Goal: Find specific page/section: Find specific page/section

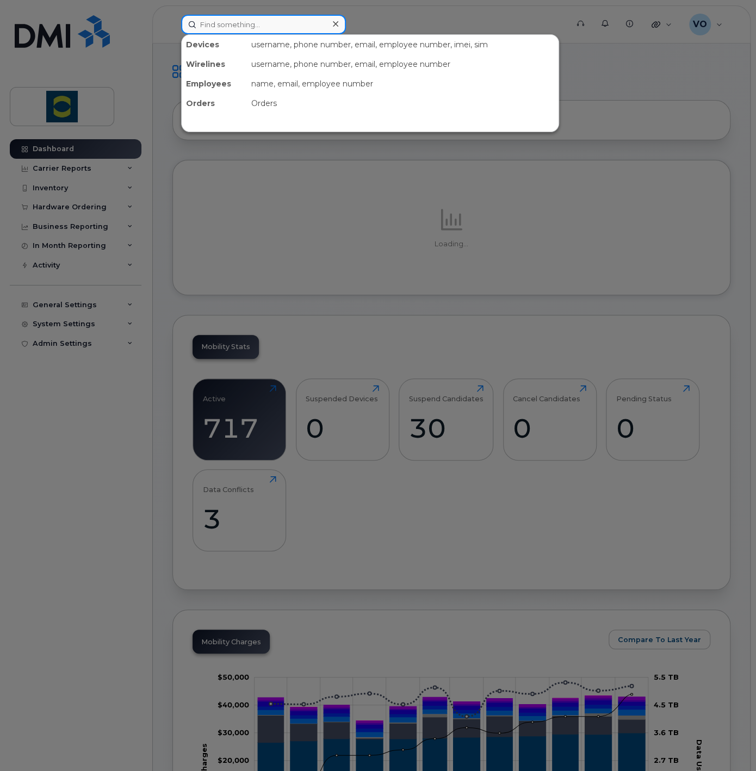
click at [309, 26] on input at bounding box center [263, 25] width 165 height 20
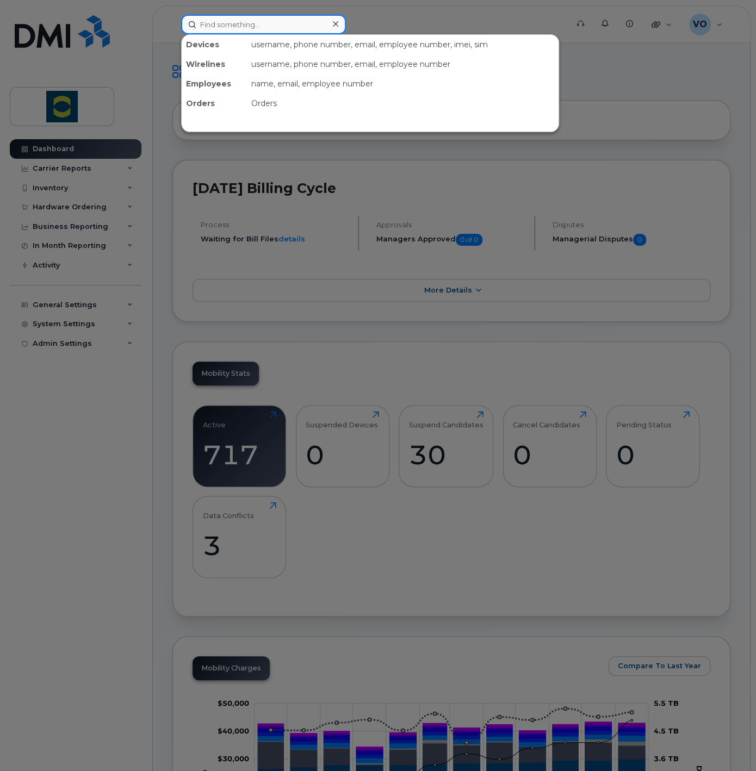
type input "Abigail MacPherson"
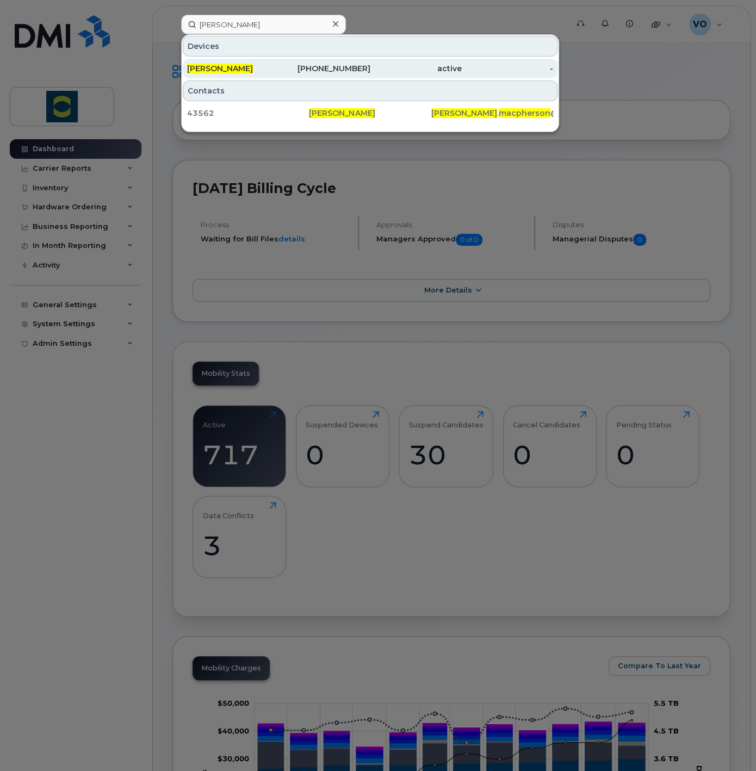
click at [240, 69] on span "[PERSON_NAME]" at bounding box center [220, 69] width 66 height 10
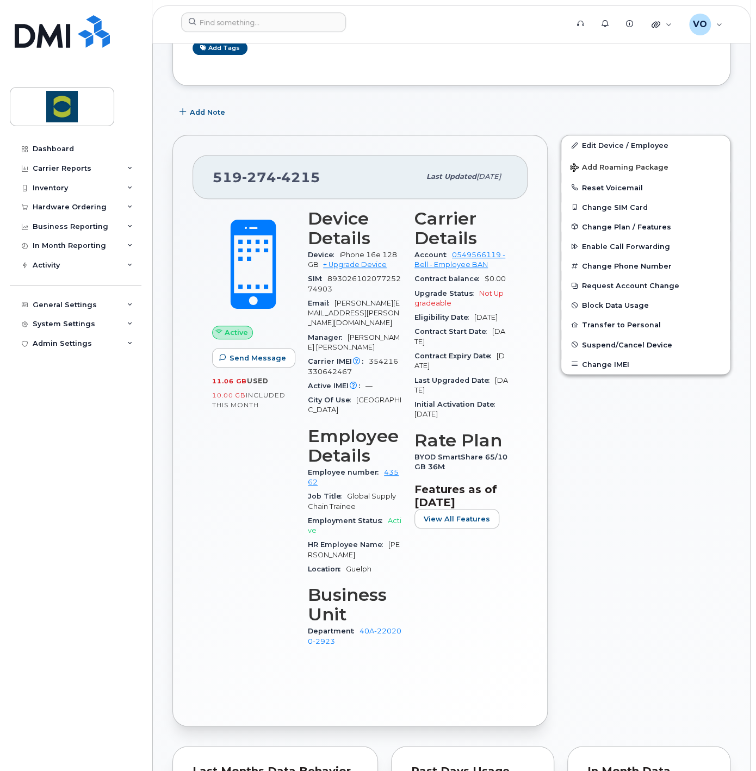
scroll to position [121, 0]
click at [330, 276] on div "SIM 89302610207725274903" at bounding box center [355, 283] width 94 height 24
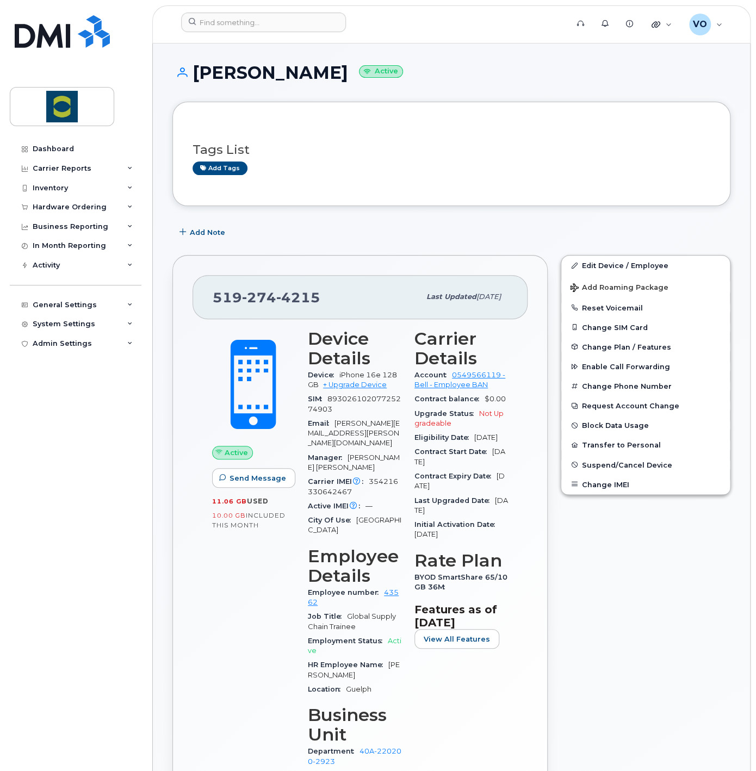
click at [672, 593] on div "Edit Device / Employee Add Roaming Package Reset Voicemail Change SIM Card Chan…" at bounding box center [645, 550] width 183 height 604
click at [615, 583] on div "Edit Device / Employee Add Roaming Package Reset Voicemail Change SIM Card Chan…" at bounding box center [645, 550] width 183 height 604
click at [682, 626] on div "Edit Device / Employee Add Roaming Package Reset Voicemail Change SIM Card Chan…" at bounding box center [645, 550] width 183 height 604
